Goal: Task Accomplishment & Management: Manage account settings

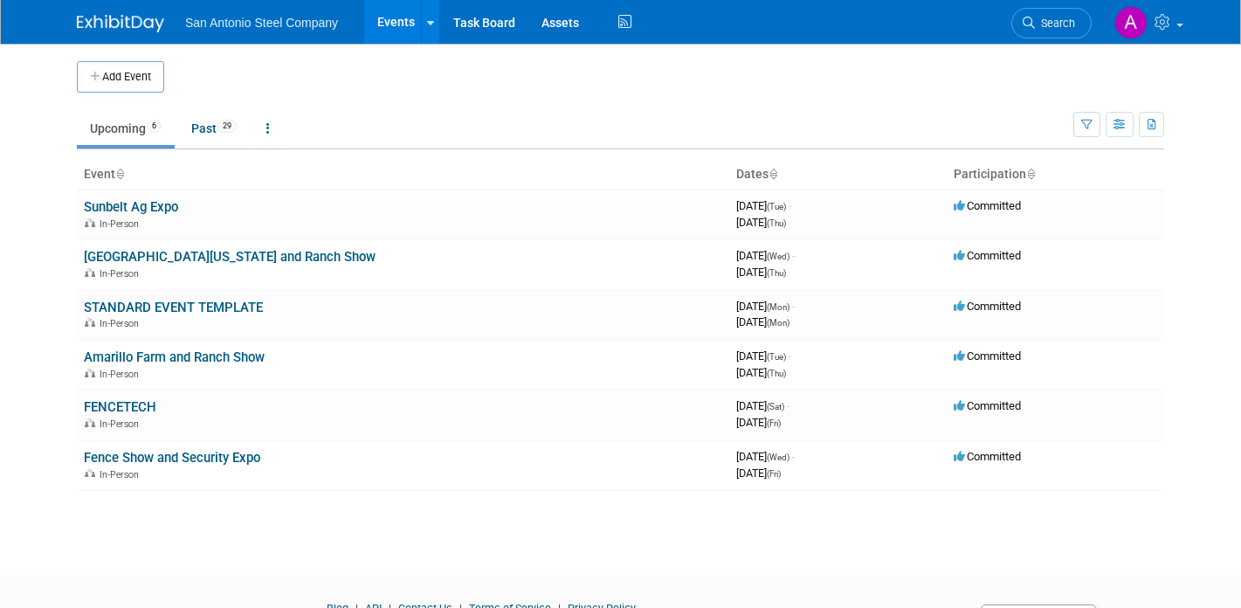
click at [268, 16] on span "San Antonio Steel Company" at bounding box center [261, 23] width 153 height 14
click at [266, 19] on span "San Antonio Steel Company" at bounding box center [261, 23] width 153 height 14
click at [550, 24] on link "Assets" at bounding box center [560, 22] width 64 height 44
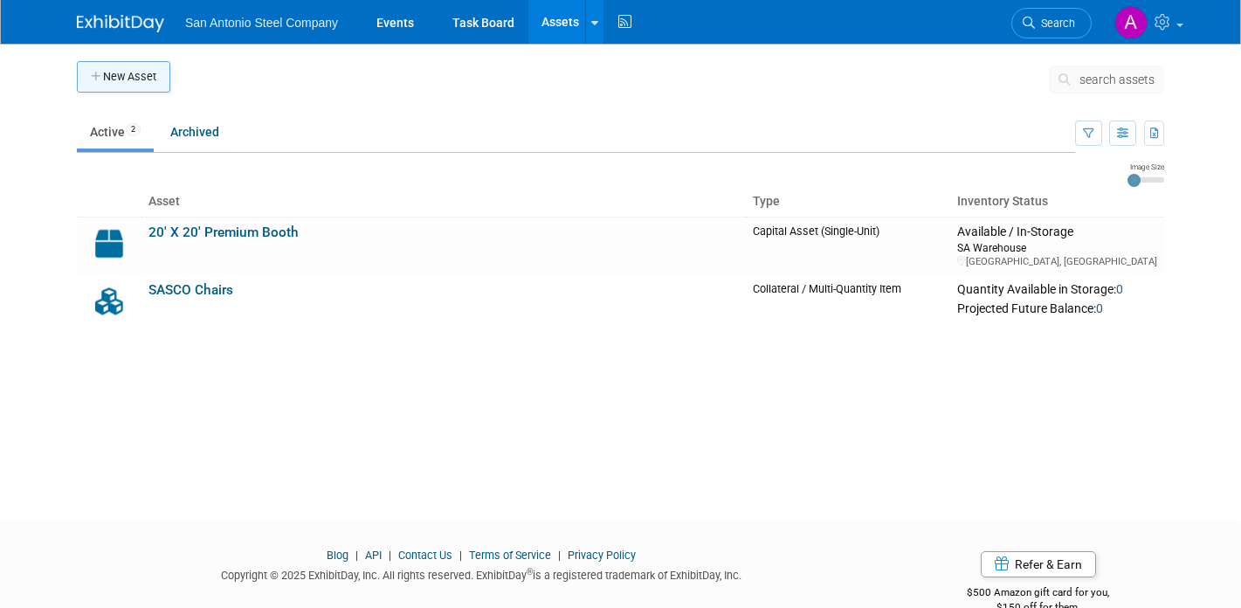
click at [154, 79] on button "New Asset" at bounding box center [123, 76] width 93 height 31
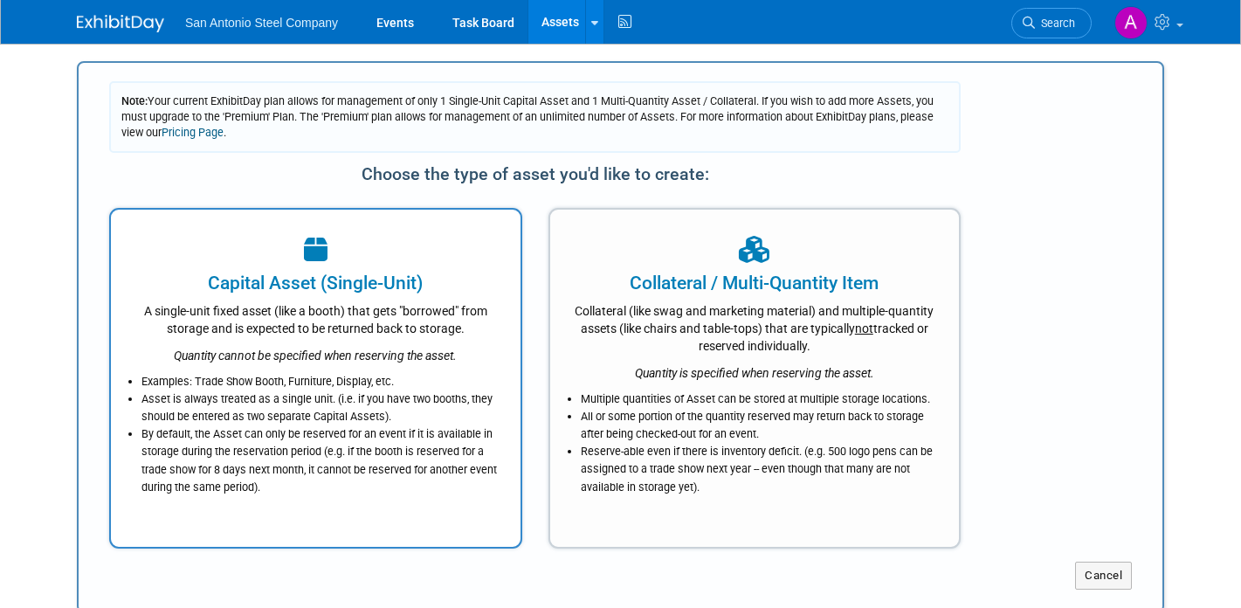
click at [441, 246] on div at bounding box center [316, 250] width 366 height 38
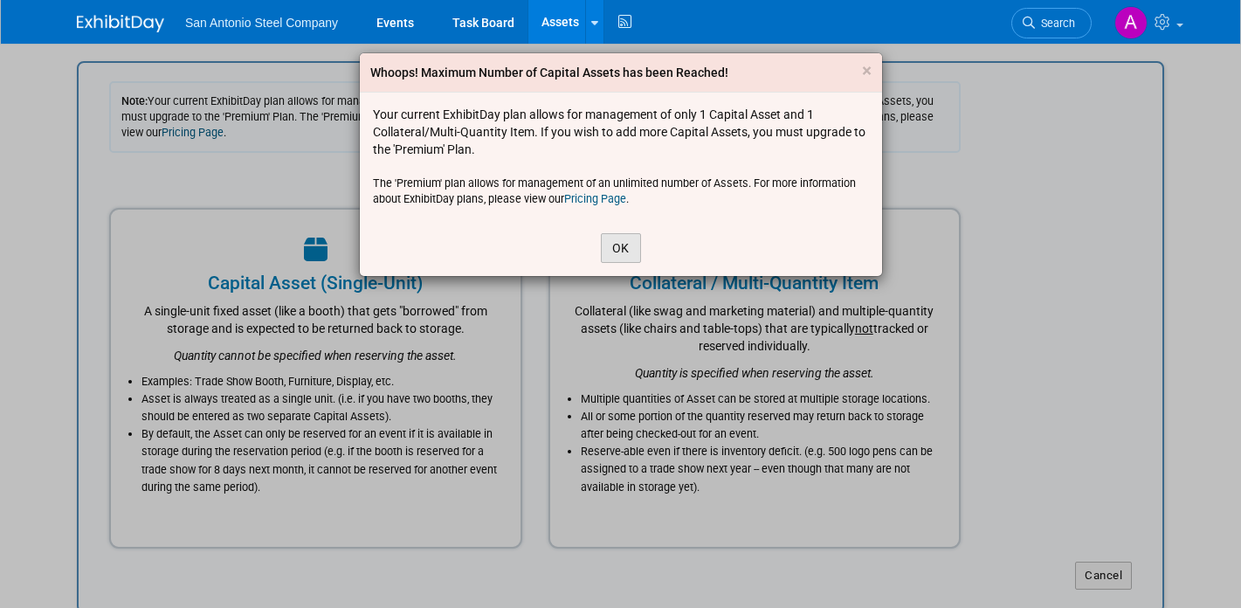
click at [614, 243] on button "OK" at bounding box center [621, 248] width 40 height 30
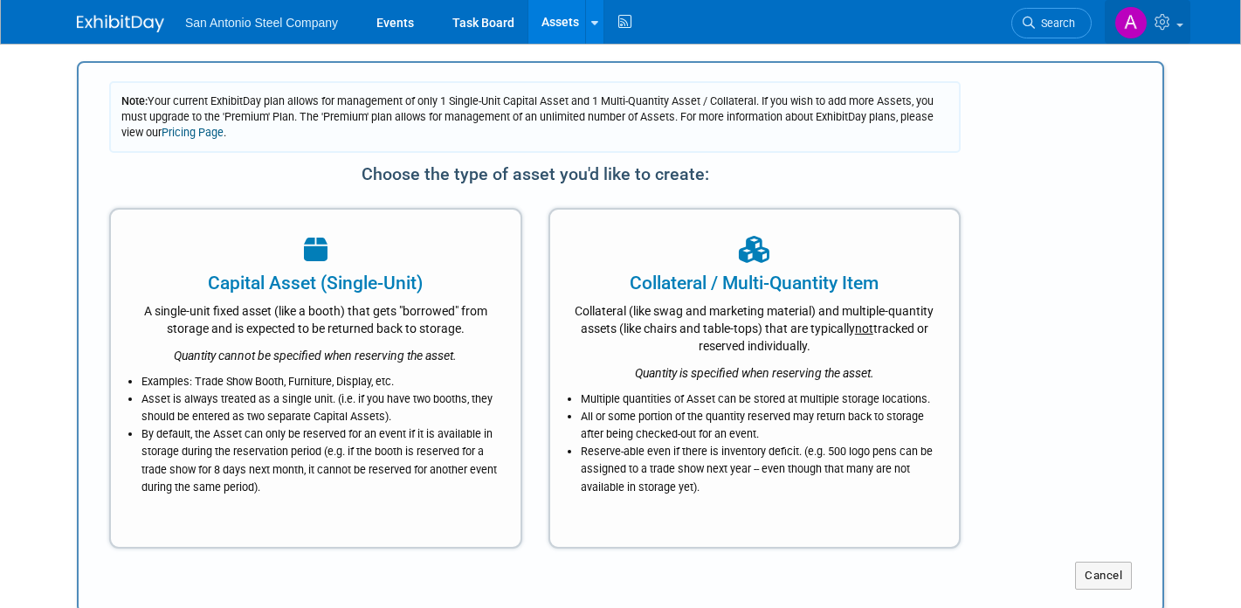
click at [1170, 24] on icon at bounding box center [1165, 22] width 20 height 16
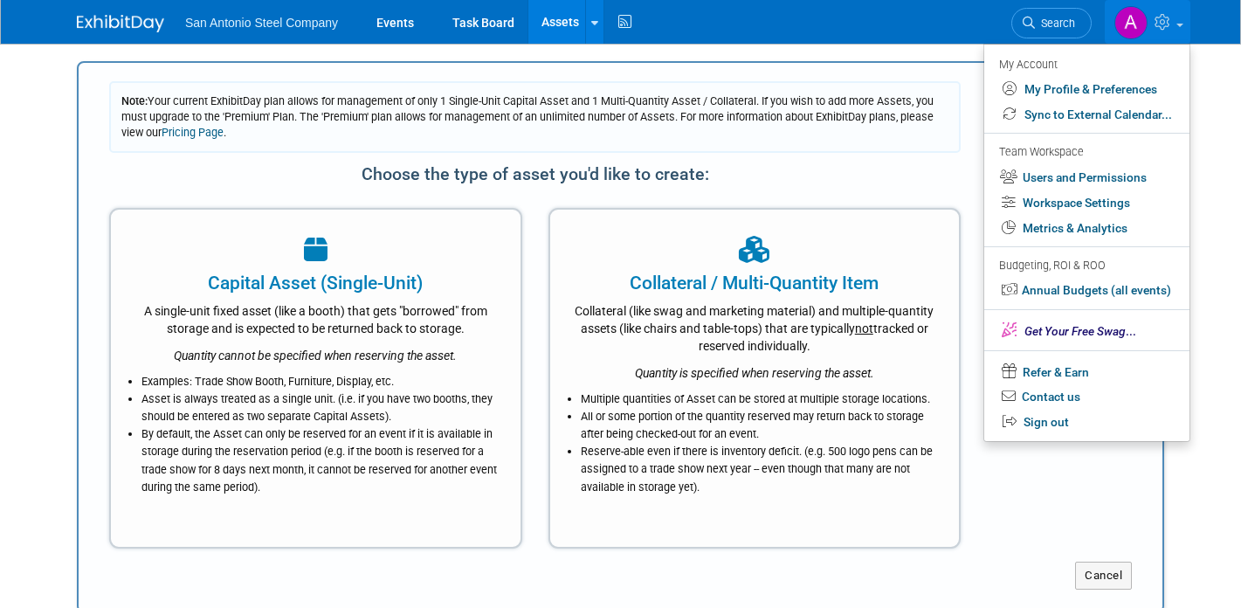
click at [732, 121] on span "Note: Your current ExhibitDay plan allows for management of only 1 Single-Unit …" at bounding box center [527, 116] width 812 height 45
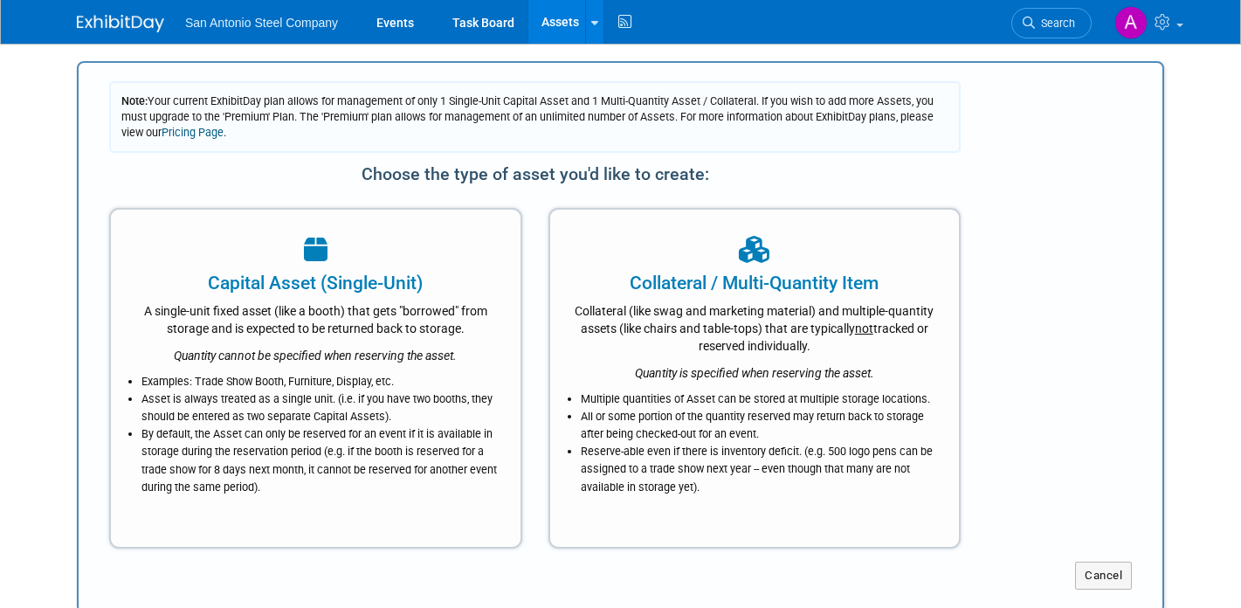
click at [203, 134] on link "Pricing Page" at bounding box center [193, 132] width 62 height 13
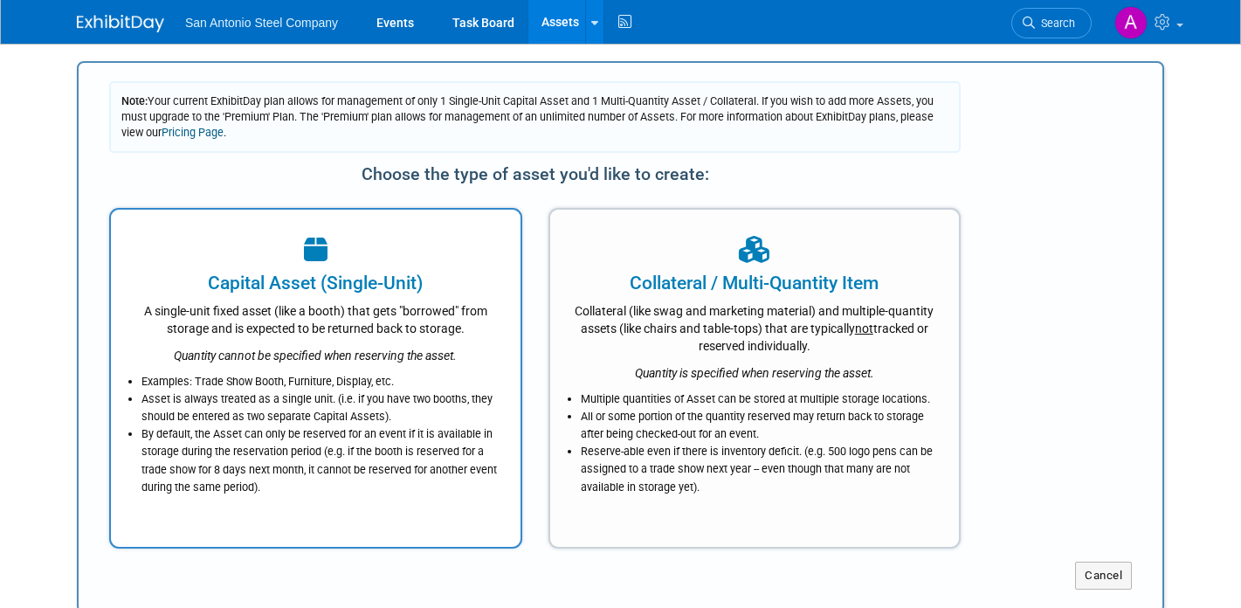
click at [373, 320] on div "A single-unit fixed asset (like a booth) that gets "borrowed" from storage and …" at bounding box center [316, 316] width 366 height 41
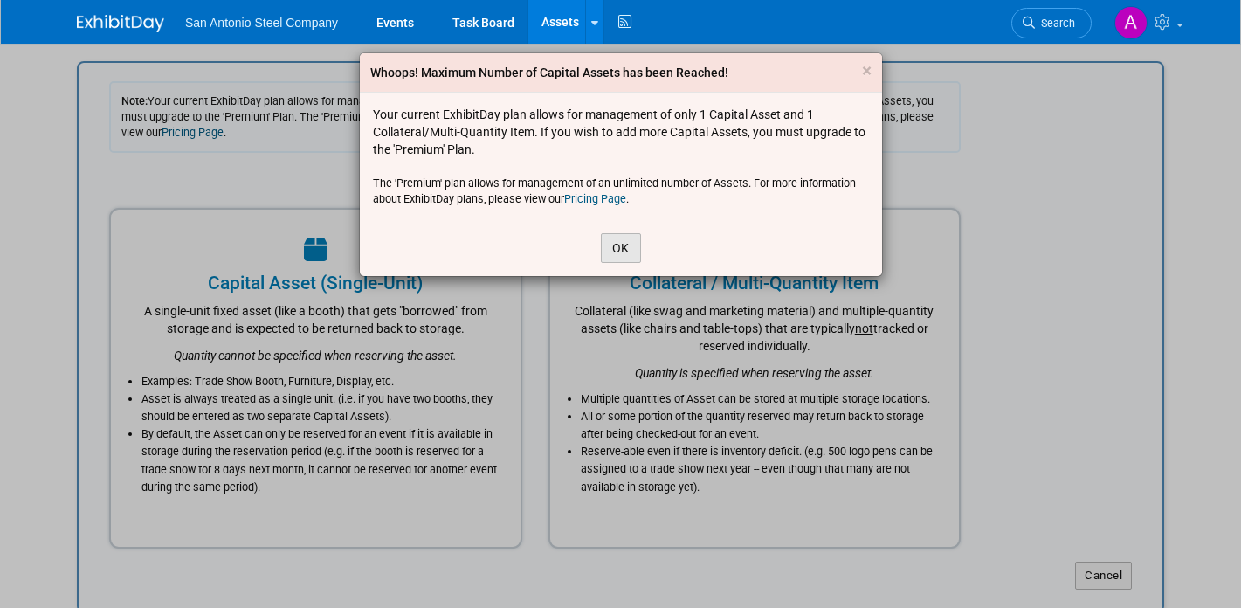
click at [625, 251] on button "OK" at bounding box center [621, 248] width 40 height 30
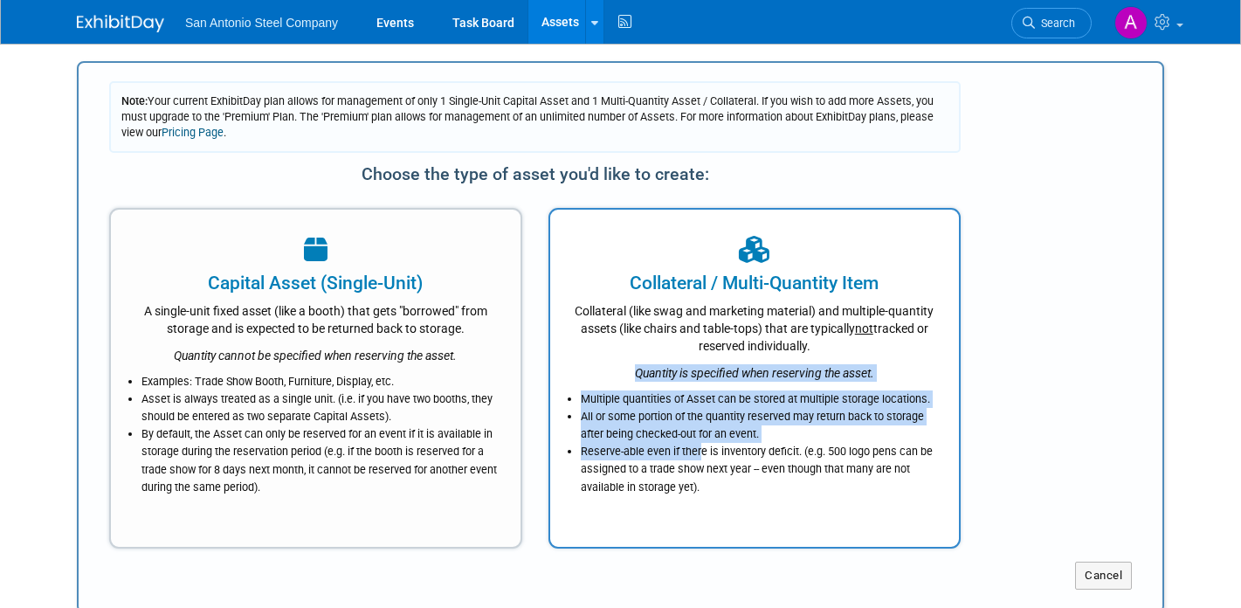
drag, startPoint x: 611, startPoint y: 371, endPoint x: 693, endPoint y: 456, distance: 118.0
click at [693, 456] on div "Collateral / Multi-Quantity Item Collateral (like swag and marketing material) …" at bounding box center [754, 378] width 413 height 341
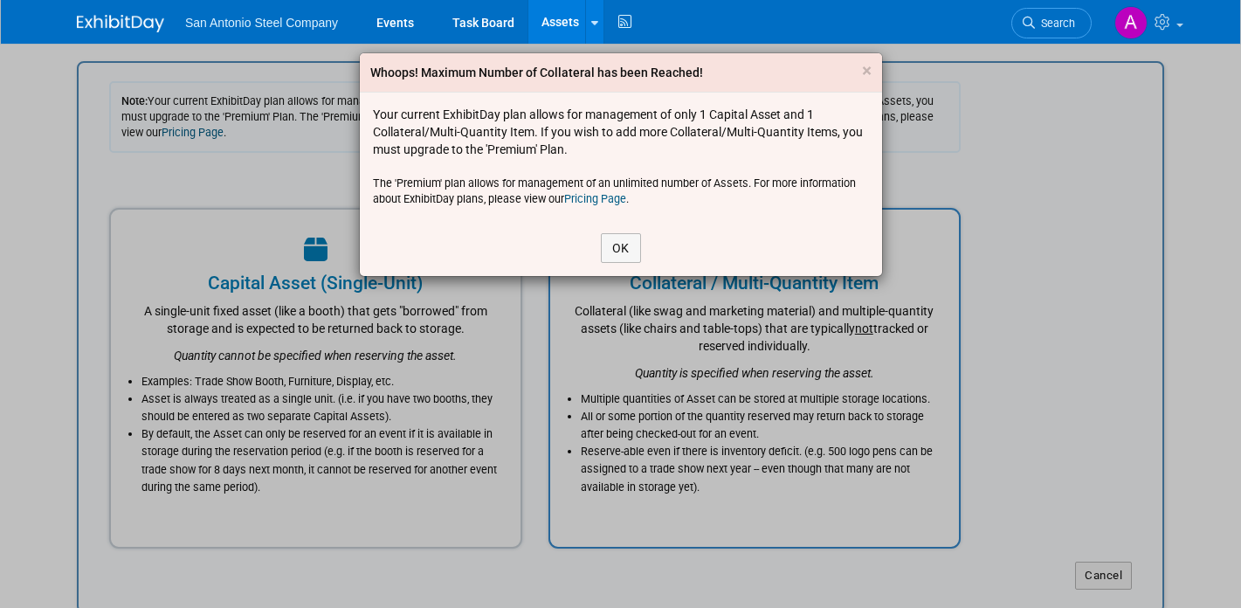
click at [693, 456] on div "Whoops! Maximum Number of Collateral has been Reached! × Your current ExhibitDa…" at bounding box center [620, 304] width 1241 height 608
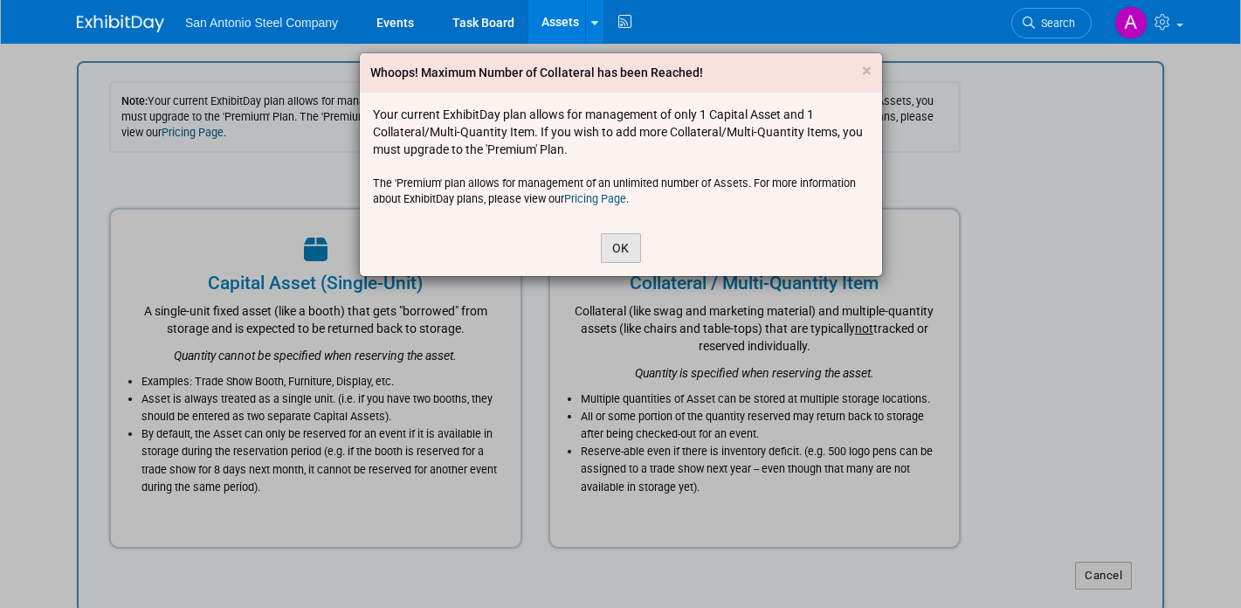
click at [611, 247] on button "OK" at bounding box center [621, 248] width 40 height 30
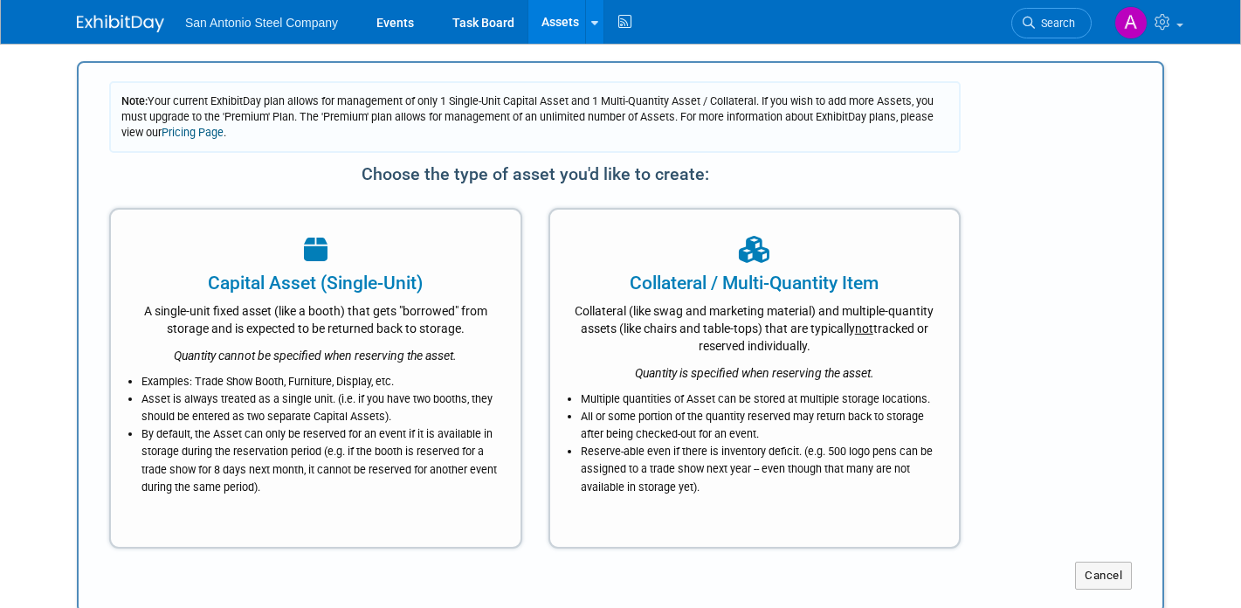
click at [547, 16] on link "Assets" at bounding box center [560, 22] width 64 height 44
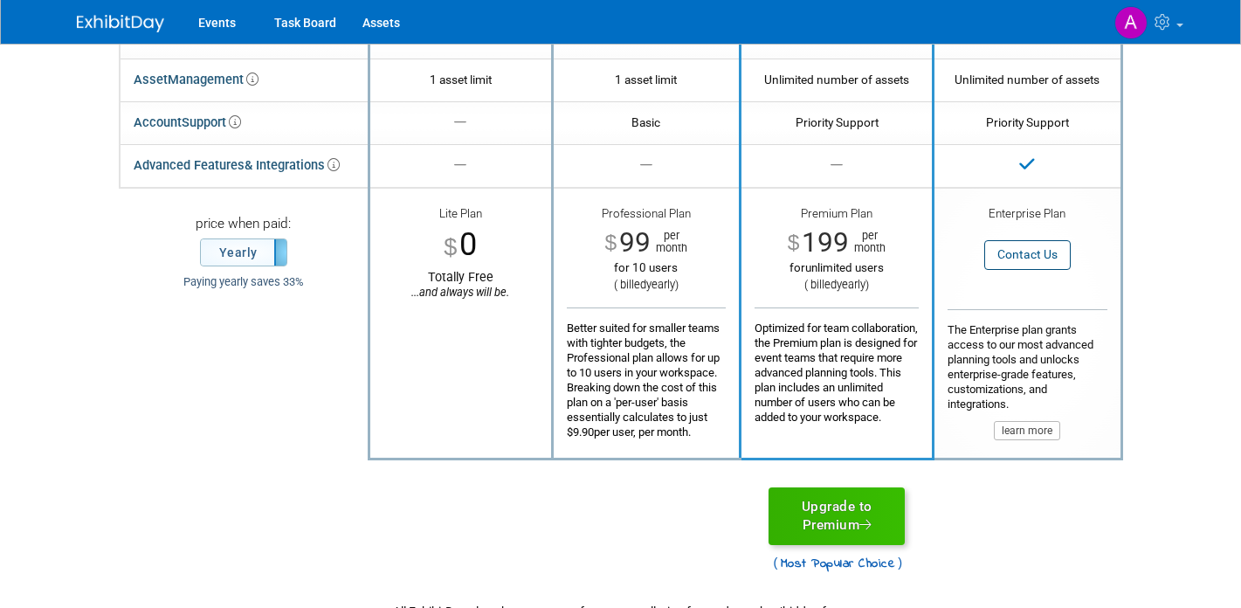
scroll to position [454, 0]
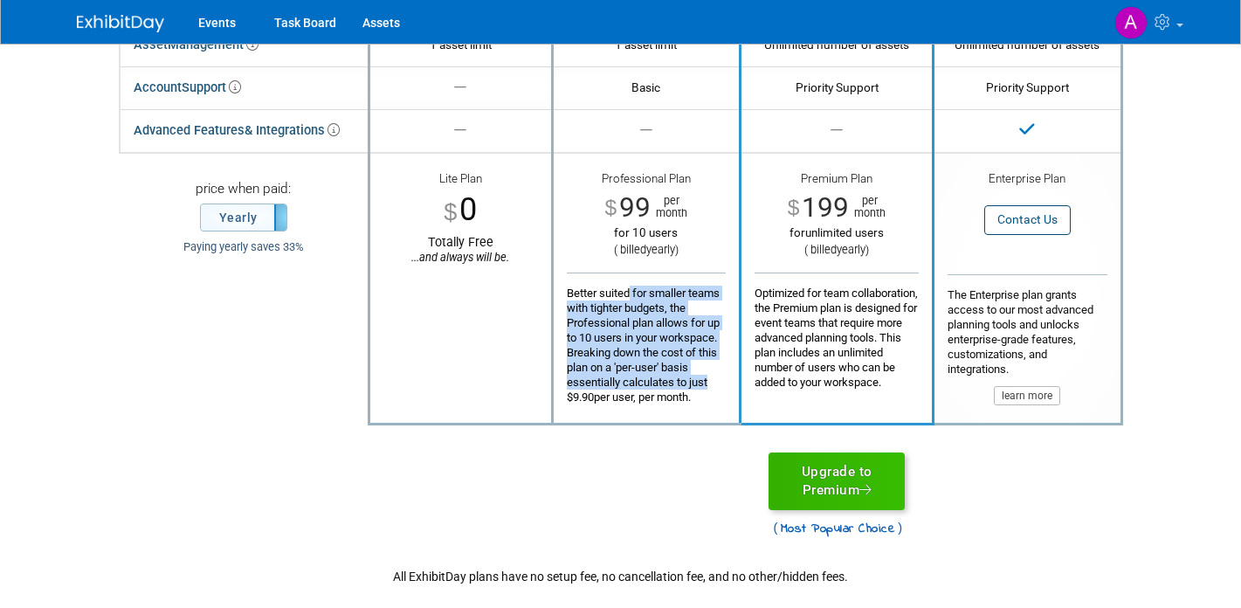
drag, startPoint x: 625, startPoint y: 297, endPoint x: 707, endPoint y: 391, distance: 125.0
click at [707, 390] on div "Better suited for smaller teams with tighter budgets, the Professional plan all…" at bounding box center [646, 338] width 159 height 132
click at [707, 391] on div "Better suited for smaller teams with tighter budgets, the Professional plan all…" at bounding box center [646, 338] width 159 height 132
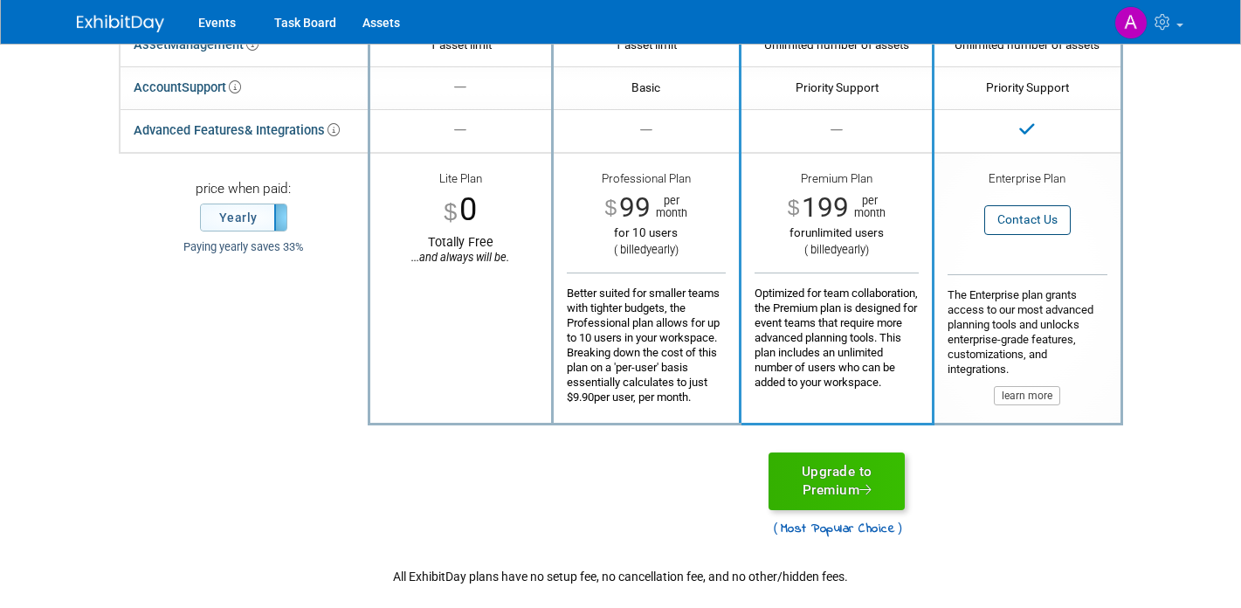
drag, startPoint x: 707, startPoint y: 391, endPoint x: 608, endPoint y: 311, distance: 127.9
click at [608, 312] on div "Better suited for smaller teams with tighter budgets, the Professional plan all…" at bounding box center [646, 338] width 159 height 132
click at [608, 311] on div "Better suited for smaller teams with tighter budgets, the Professional plan all…" at bounding box center [646, 338] width 159 height 132
drag, startPoint x: 608, startPoint y: 311, endPoint x: 589, endPoint y: 287, distance: 29.9
click at [607, 300] on div "Better suited for smaller teams with tighter budgets, the Professional plan all…" at bounding box center [646, 338] width 159 height 132
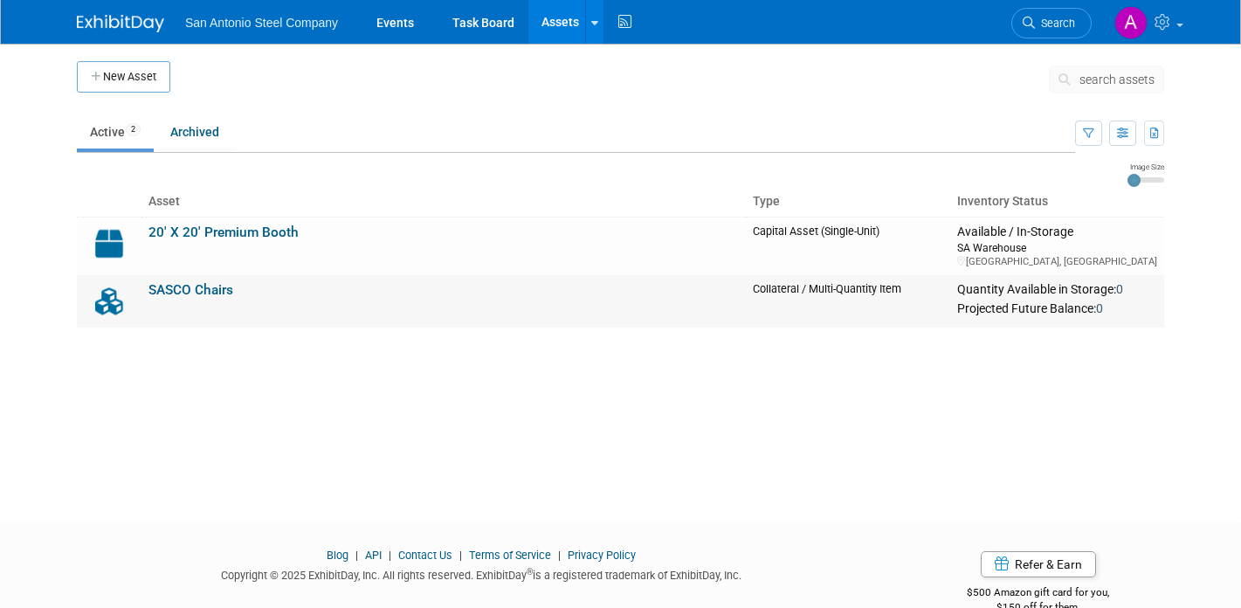
drag, startPoint x: 858, startPoint y: 293, endPoint x: 906, endPoint y: 317, distance: 54.7
click at [906, 317] on td "Collateral / Multi-Quantity Item" at bounding box center [848, 301] width 204 height 52
click at [862, 226] on td "Capital Asset (Single-Unit)" at bounding box center [848, 246] width 204 height 59
click at [260, 229] on link "20' X 20' Premium Booth" at bounding box center [223, 232] width 150 height 16
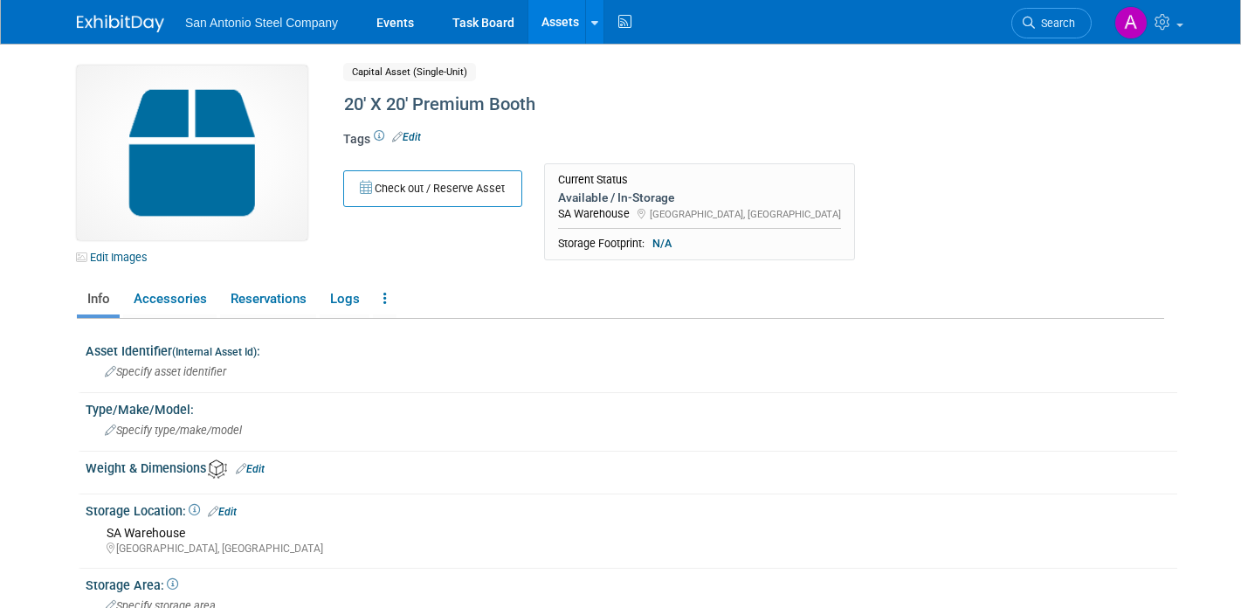
click at [398, 273] on div "Edit Images Capital Asset (Single-Unit) Shared 20' X 20' Premium Booth Asset Na…" at bounding box center [620, 428] width 1087 height 726
click at [155, 298] on link "Accessories" at bounding box center [169, 299] width 93 height 31
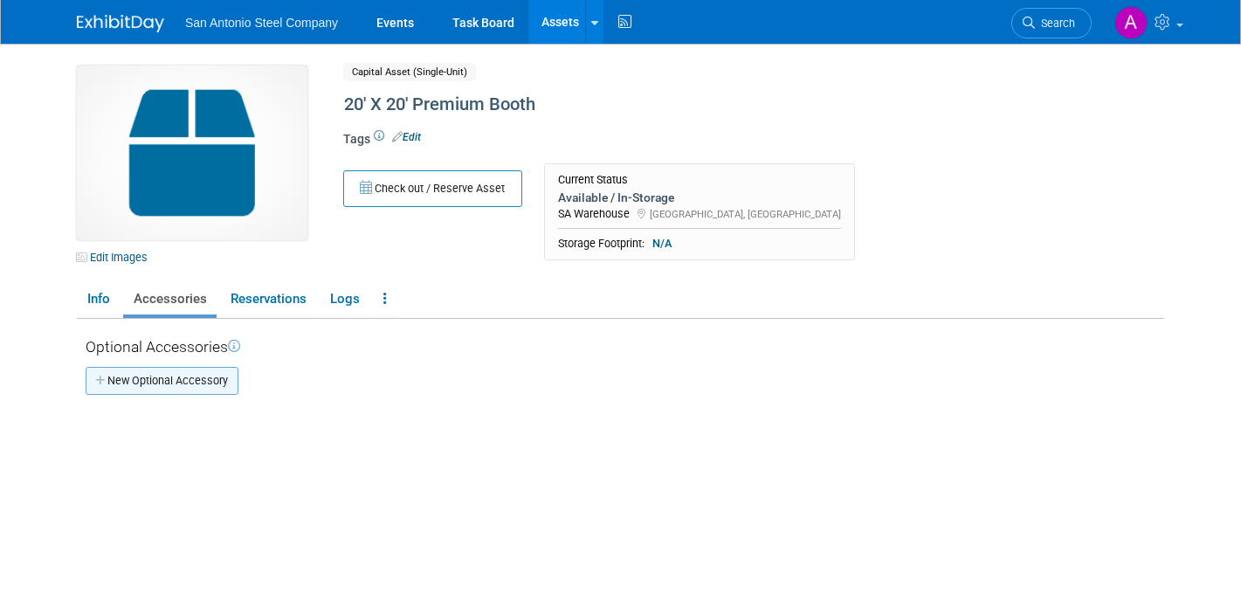
click at [162, 379] on link "New Optional Accessory" at bounding box center [162, 381] width 153 height 28
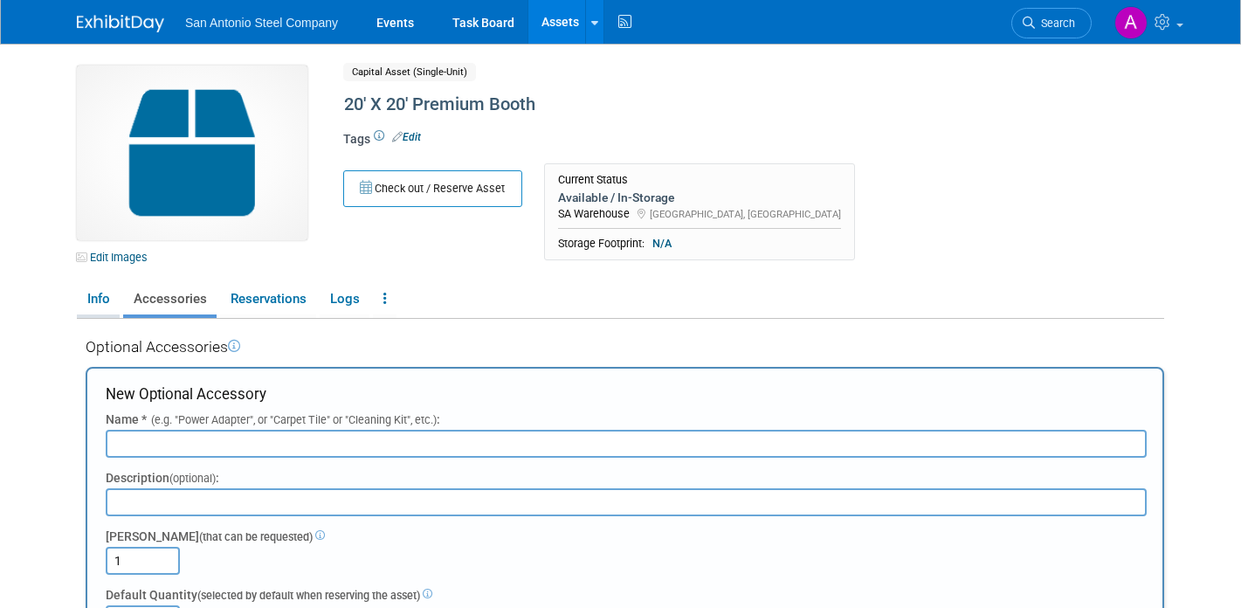
click at [90, 286] on link "Info" at bounding box center [98, 299] width 43 height 31
